Goal: Transaction & Acquisition: Subscribe to service/newsletter

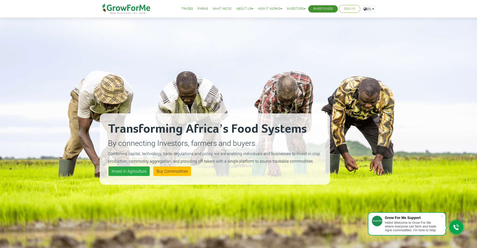
click at [182, 8] on link "Trades" at bounding box center [187, 8] width 12 height 5
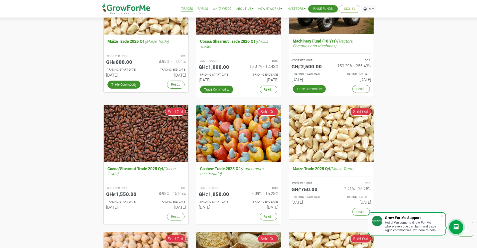
scroll to position [225, 0]
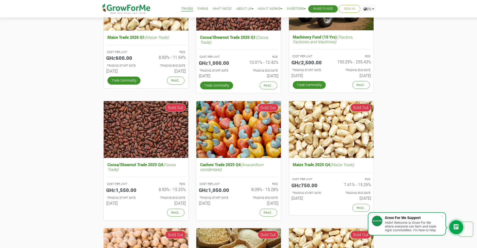
click at [455, 232] on div at bounding box center [456, 227] width 14 height 14
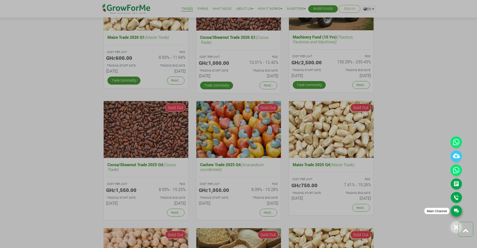
click at [456, 214] on link "Main Channel" at bounding box center [456, 211] width 11 height 11
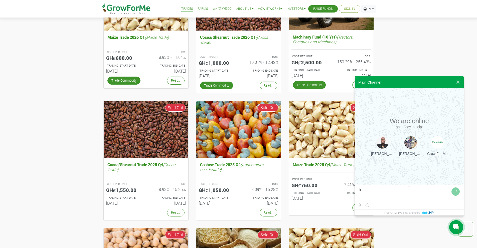
type textarea "hi"
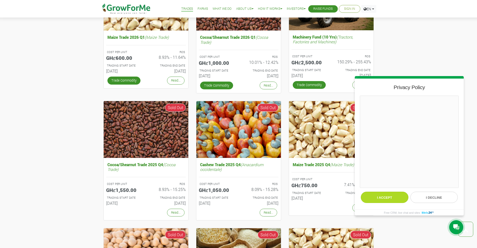
click at [388, 197] on button "I accept" at bounding box center [385, 197] width 48 height 11
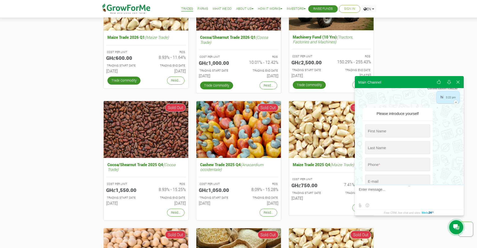
scroll to position [18, 0]
click at [406, 132] on input "string" at bounding box center [397, 130] width 65 height 13
type input "[PERSON_NAME]"
type input "nyarko"
click at [374, 168] on input "+0 (550) 596-478" at bounding box center [397, 164] width 65 height 13
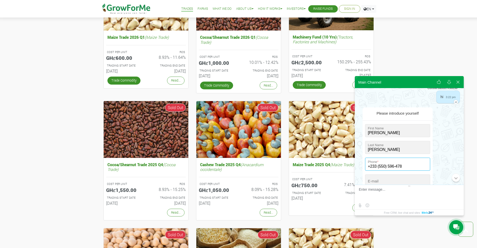
type input "+233 (550) 596-478"
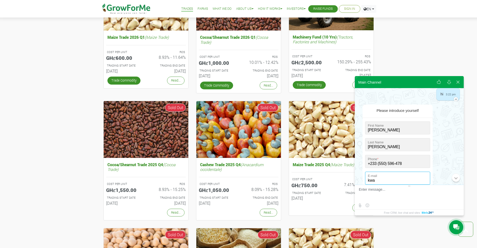
type input "[EMAIL_ADDRESS][DOMAIN_NAME]"
click at [458, 181] on div "0" at bounding box center [456, 178] width 9 height 9
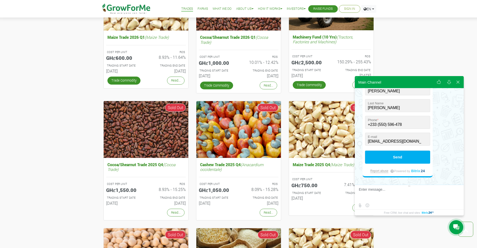
scroll to position [61, 0]
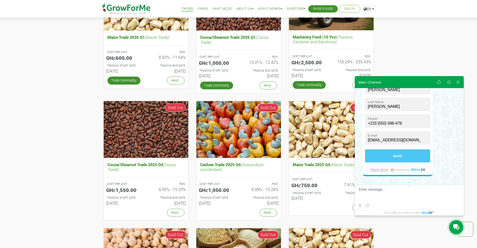
click at [406, 155] on button "Send" at bounding box center [397, 156] width 65 height 13
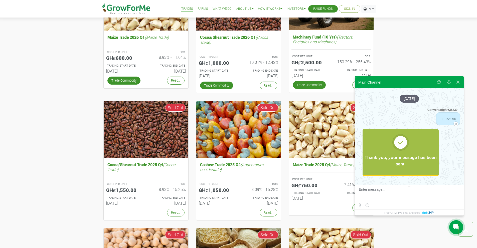
scroll to position [0, 0]
click at [435, 43] on div "Rice Trade 2026 Q1 (Oryza Sativa) COST PER UNIT GHȼ500.00 ROS 8.63% - 11.71% TR…" at bounding box center [238, 105] width 477 height 532
click at [459, 81] on button at bounding box center [458, 82] width 9 height 12
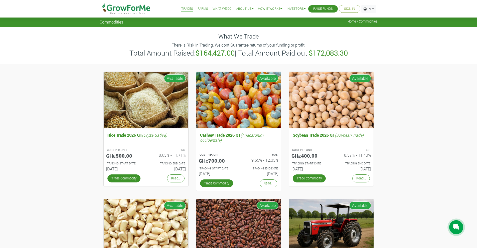
click at [218, 8] on link "What We Do" at bounding box center [222, 8] width 19 height 5
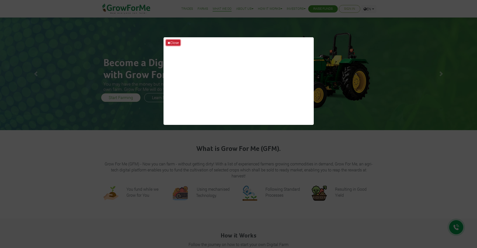
click at [175, 43] on button "Close" at bounding box center [173, 43] width 14 height 6
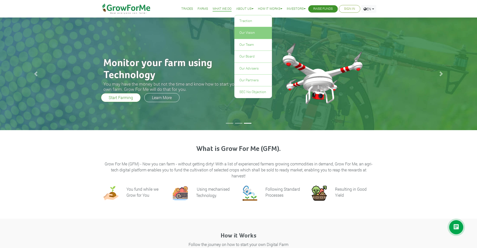
click at [249, 32] on link "Our Vision" at bounding box center [253, 33] width 38 height 12
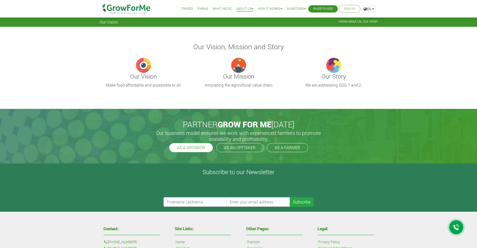
click at [187, 148] on link "AS A SPONSOR" at bounding box center [191, 147] width 44 height 9
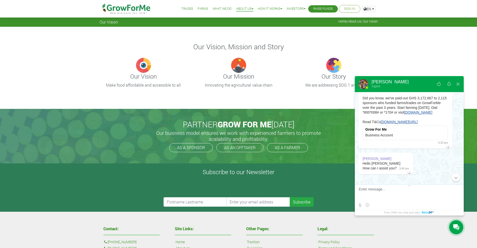
scroll to position [293, 0]
type textarea "Hi samuel, i will be glad if you walk me through your investment policies"
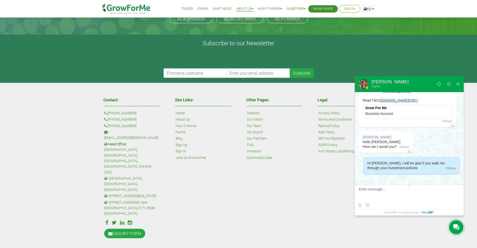
scroll to position [0, 0]
